Goal: Information Seeking & Learning: Compare options

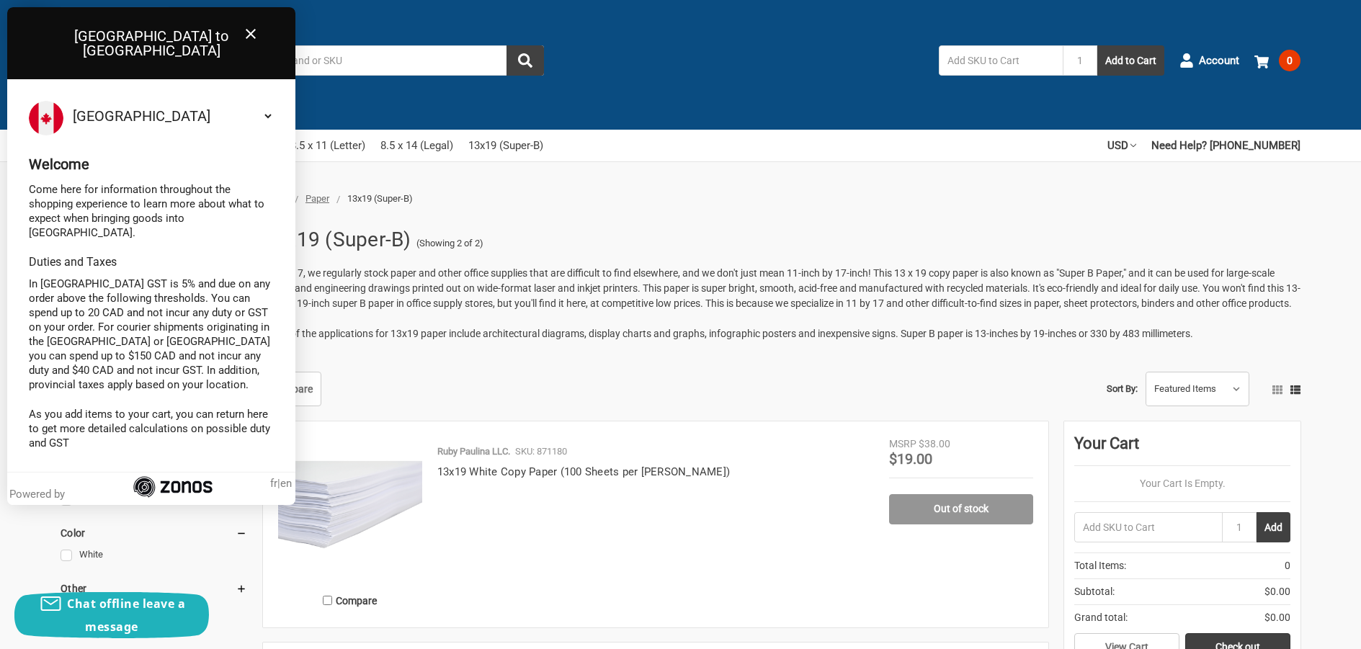
scroll to position [12, 0]
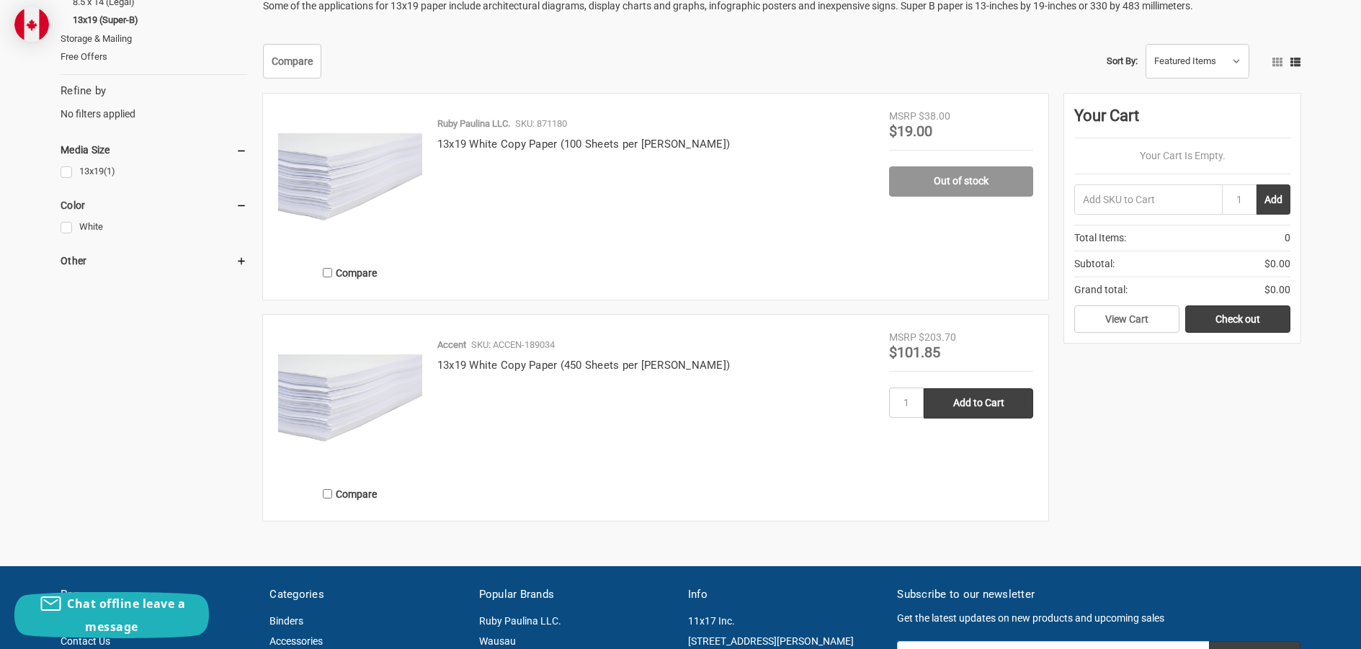
scroll to position [337, 0]
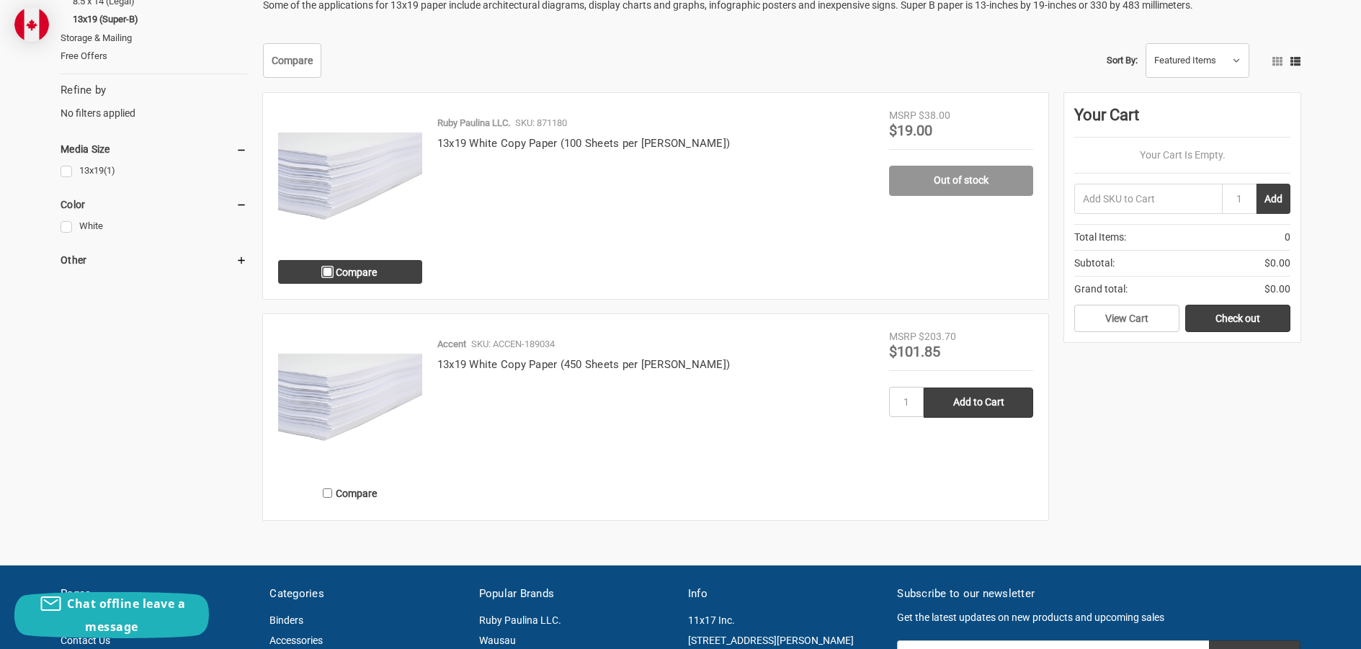
click at [329, 277] on input "Compare" at bounding box center [327, 271] width 9 height 9
checkbox input "true"
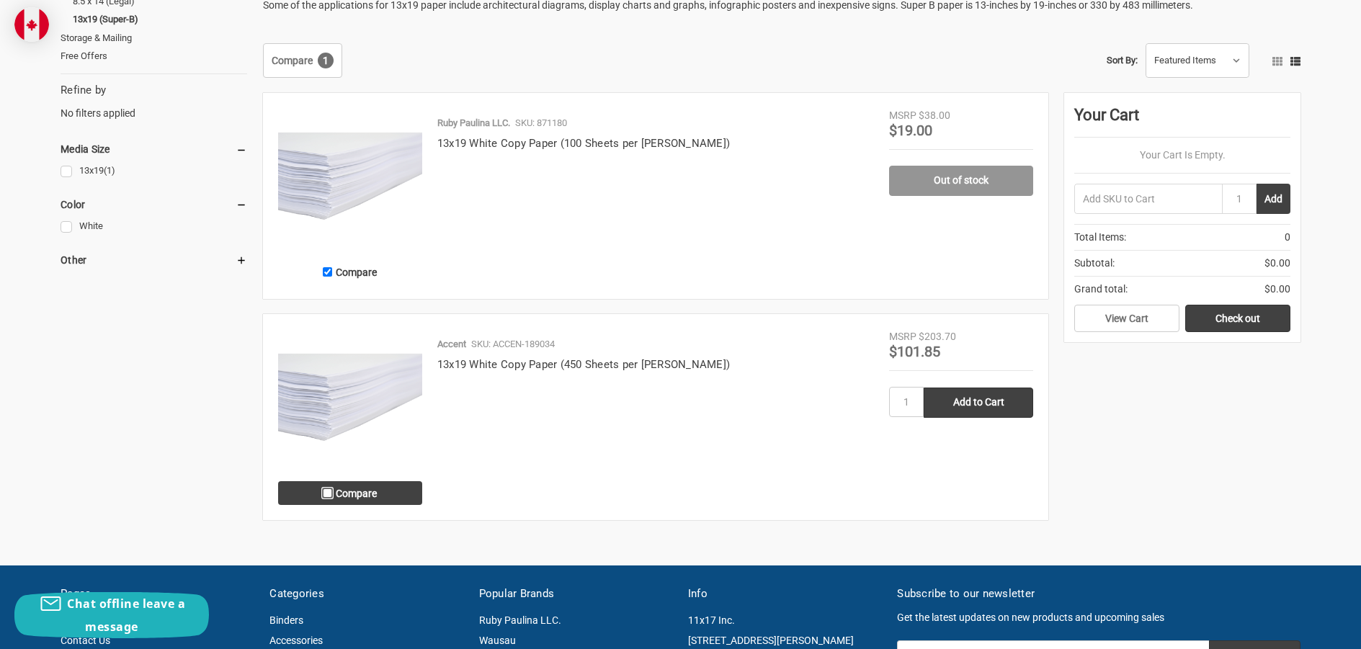
click at [328, 498] on input "Compare" at bounding box center [327, 493] width 9 height 9
checkbox input "true"
click at [294, 71] on link "Compare 2" at bounding box center [302, 60] width 79 height 35
